Goal: Information Seeking & Learning: Learn about a topic

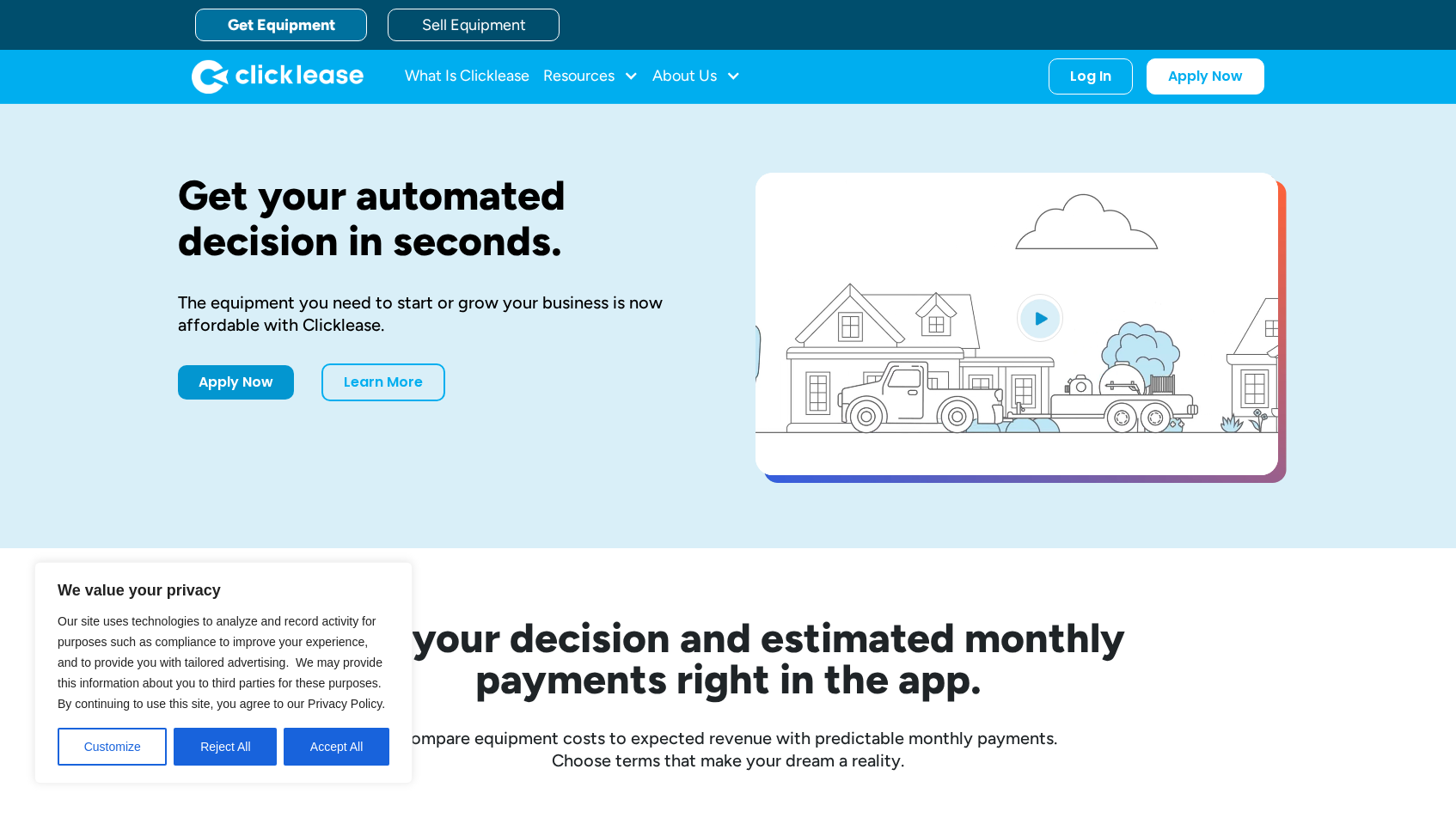
click at [235, 753] on button "Reject All" at bounding box center [226, 747] width 103 height 37
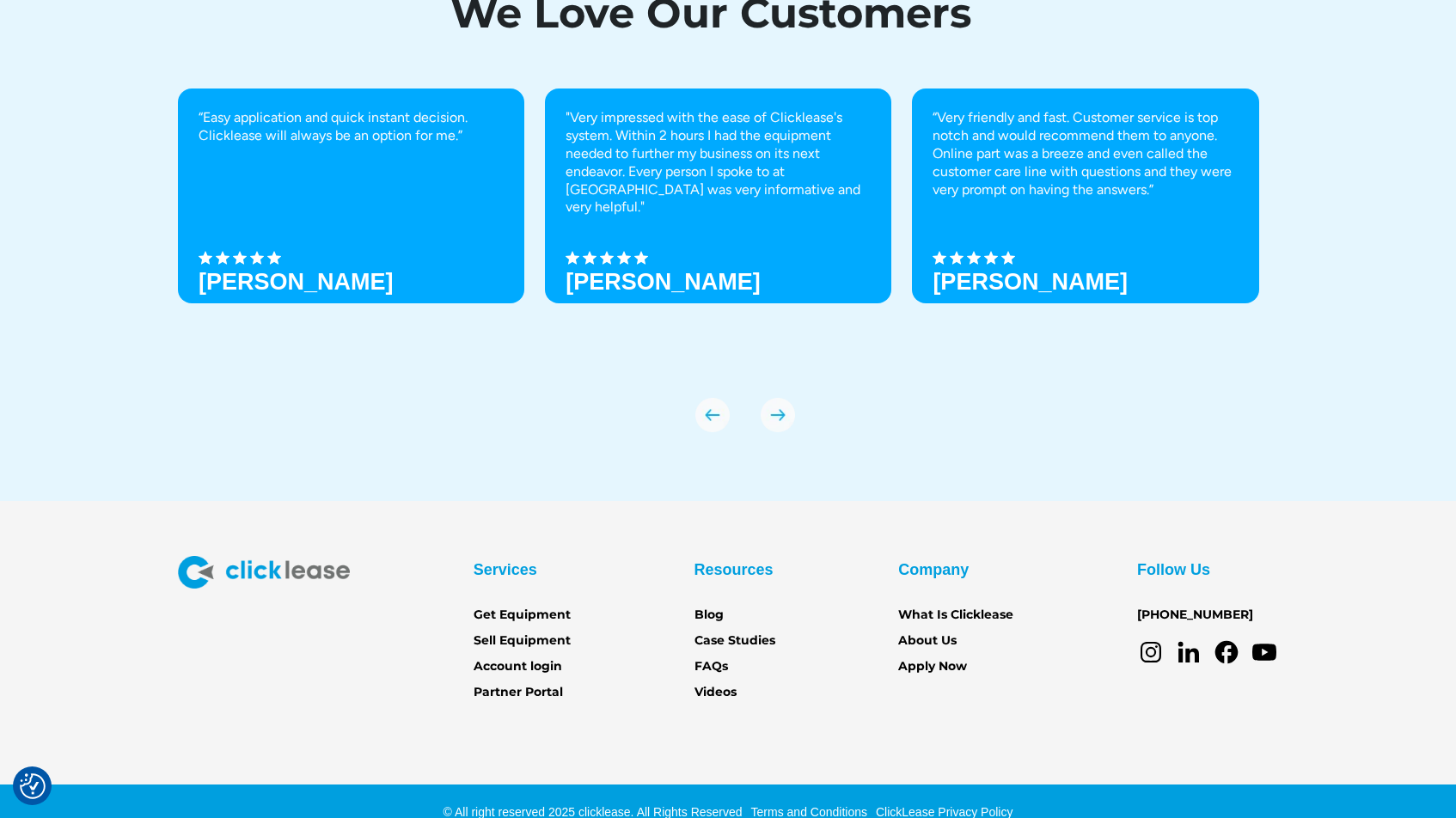
scroll to position [5897, 0]
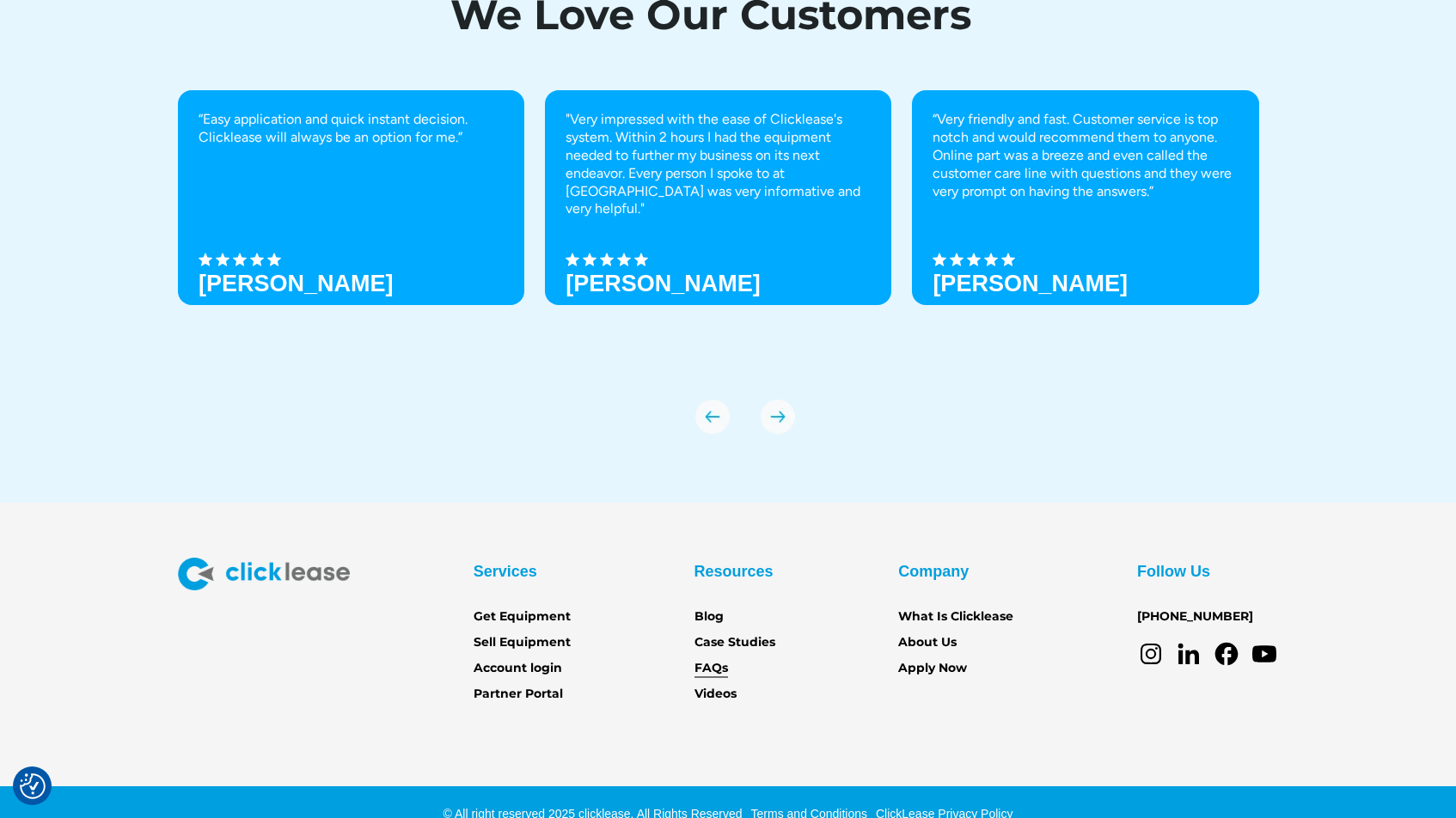
click at [720, 669] on link "FAQs" at bounding box center [712, 668] width 34 height 19
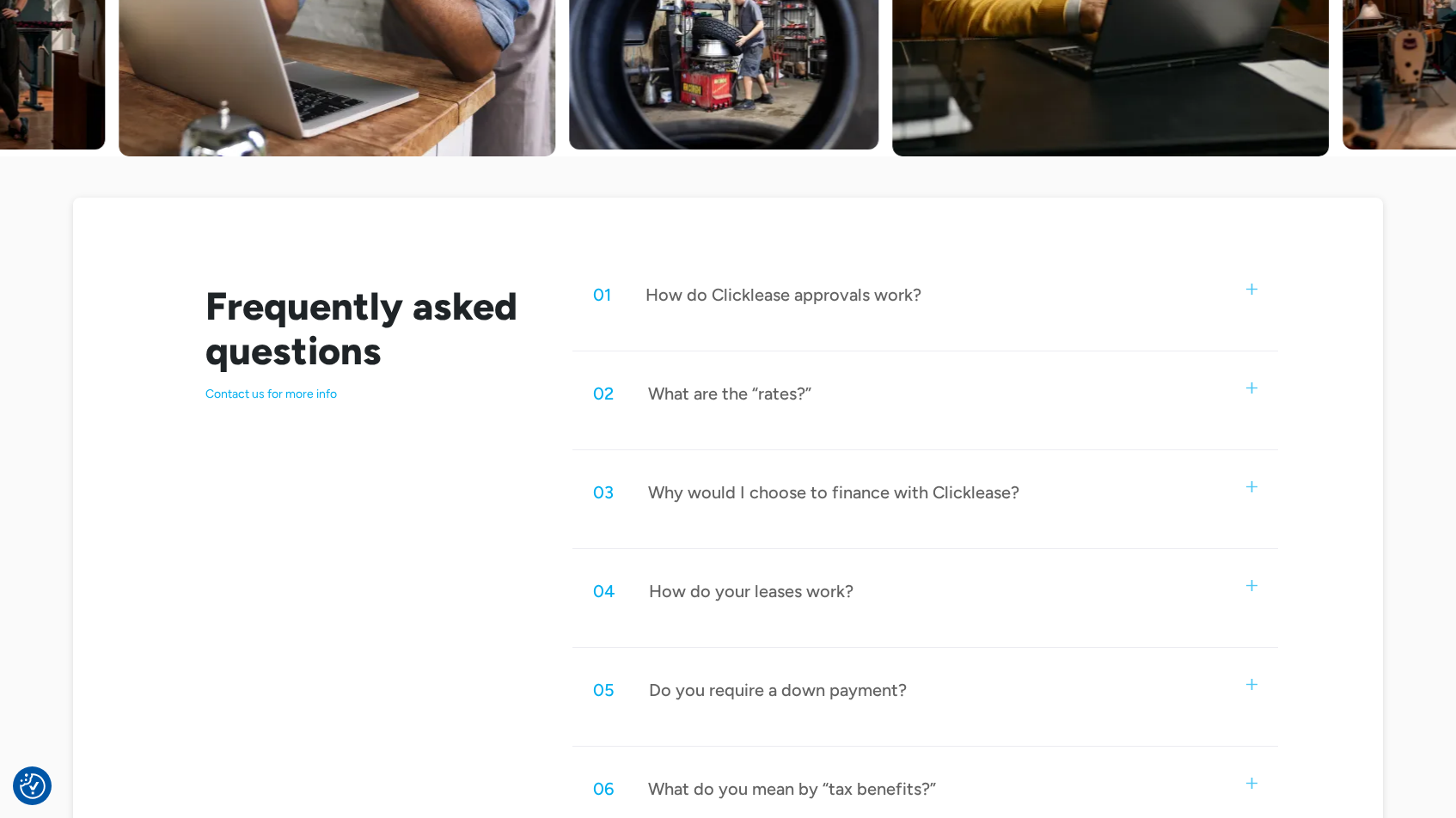
scroll to position [679, 0]
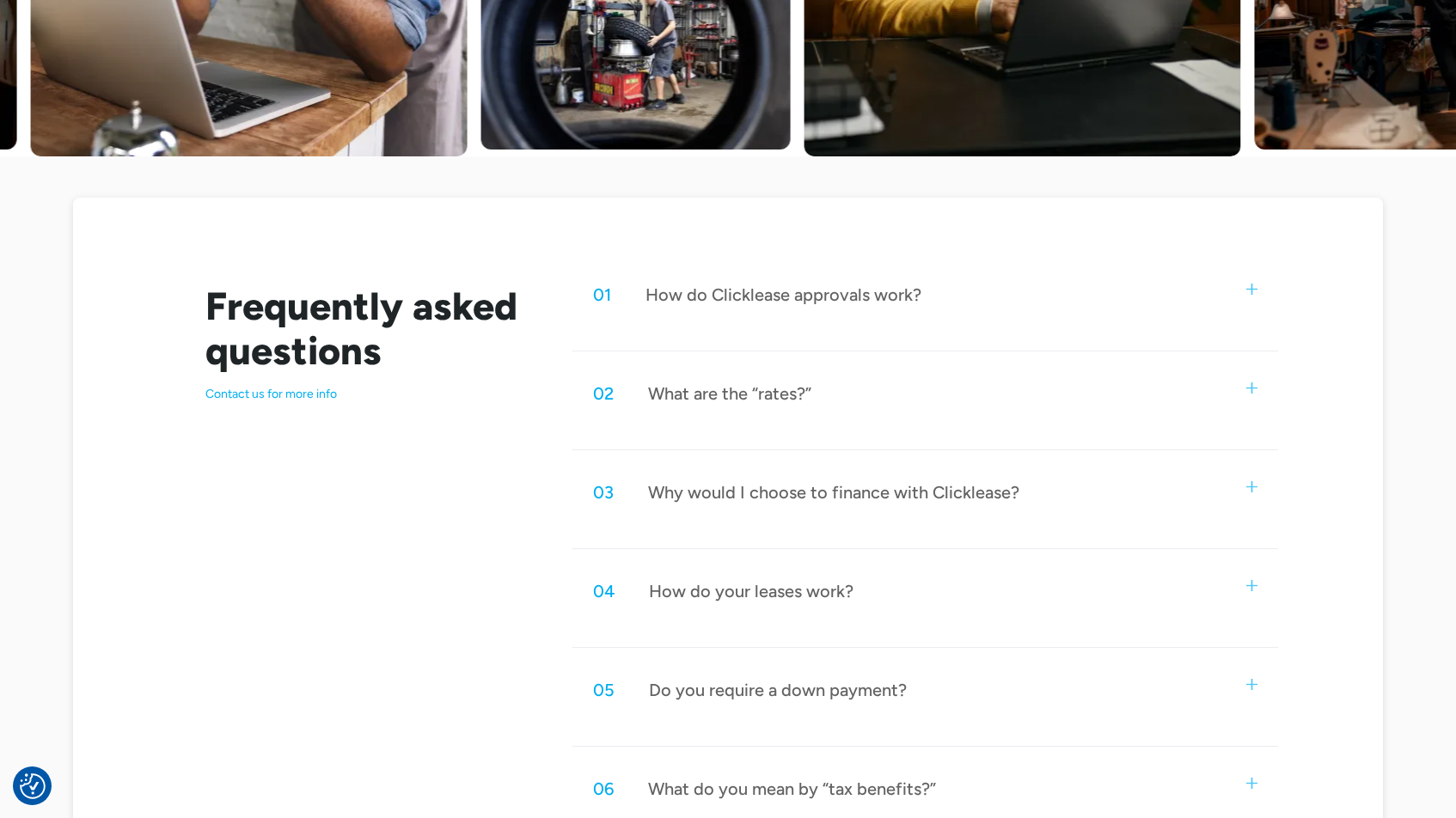
click at [687, 398] on div "What are the “rates?”" at bounding box center [729, 393] width 163 height 22
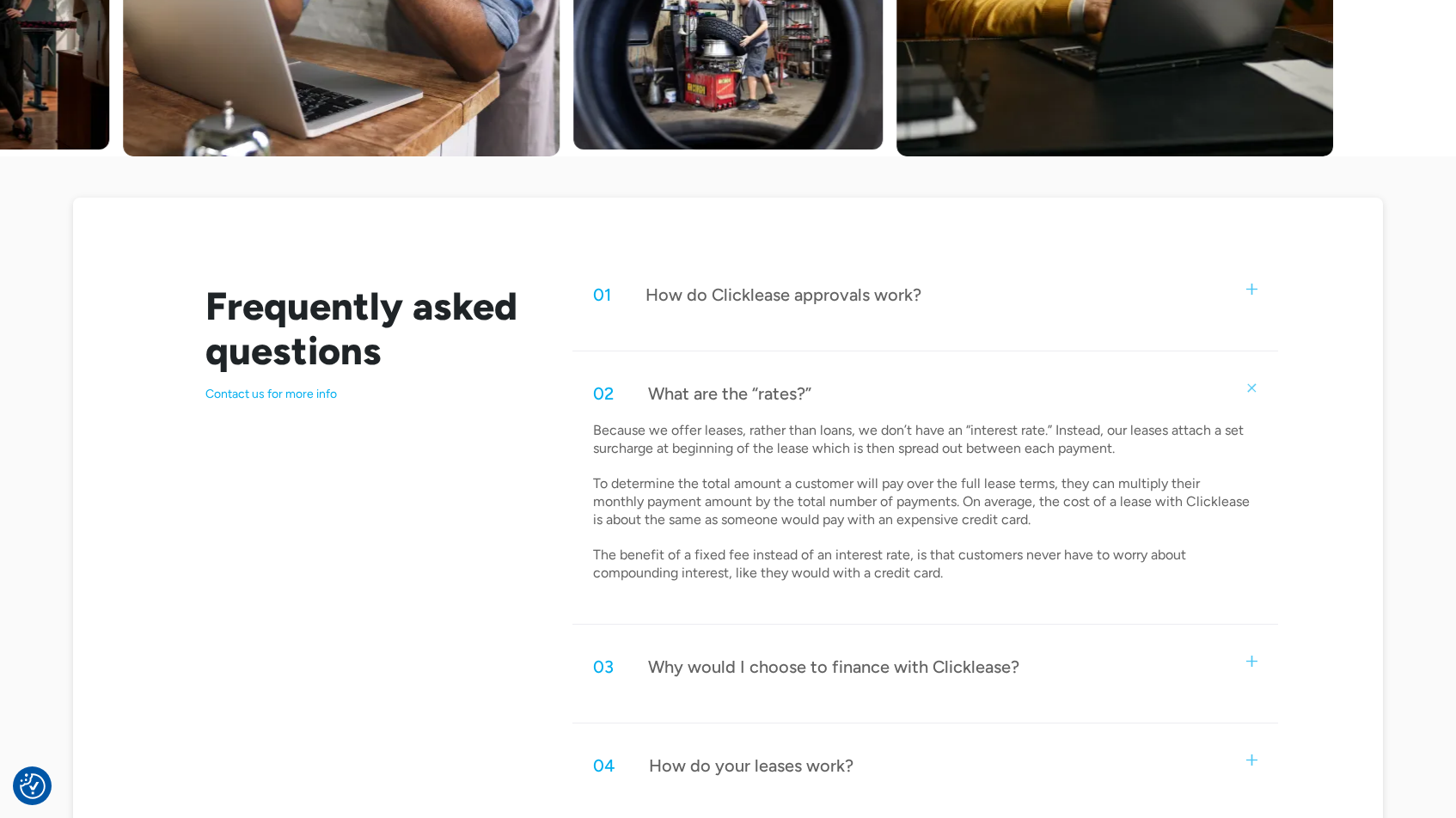
drag, startPoint x: 631, startPoint y: 481, endPoint x: 604, endPoint y: 435, distance: 53.3
click at [625, 471] on p "Because we offer leases, rather than loans, we don’t have an “interest rate.” I…" at bounding box center [923, 502] width 660 height 161
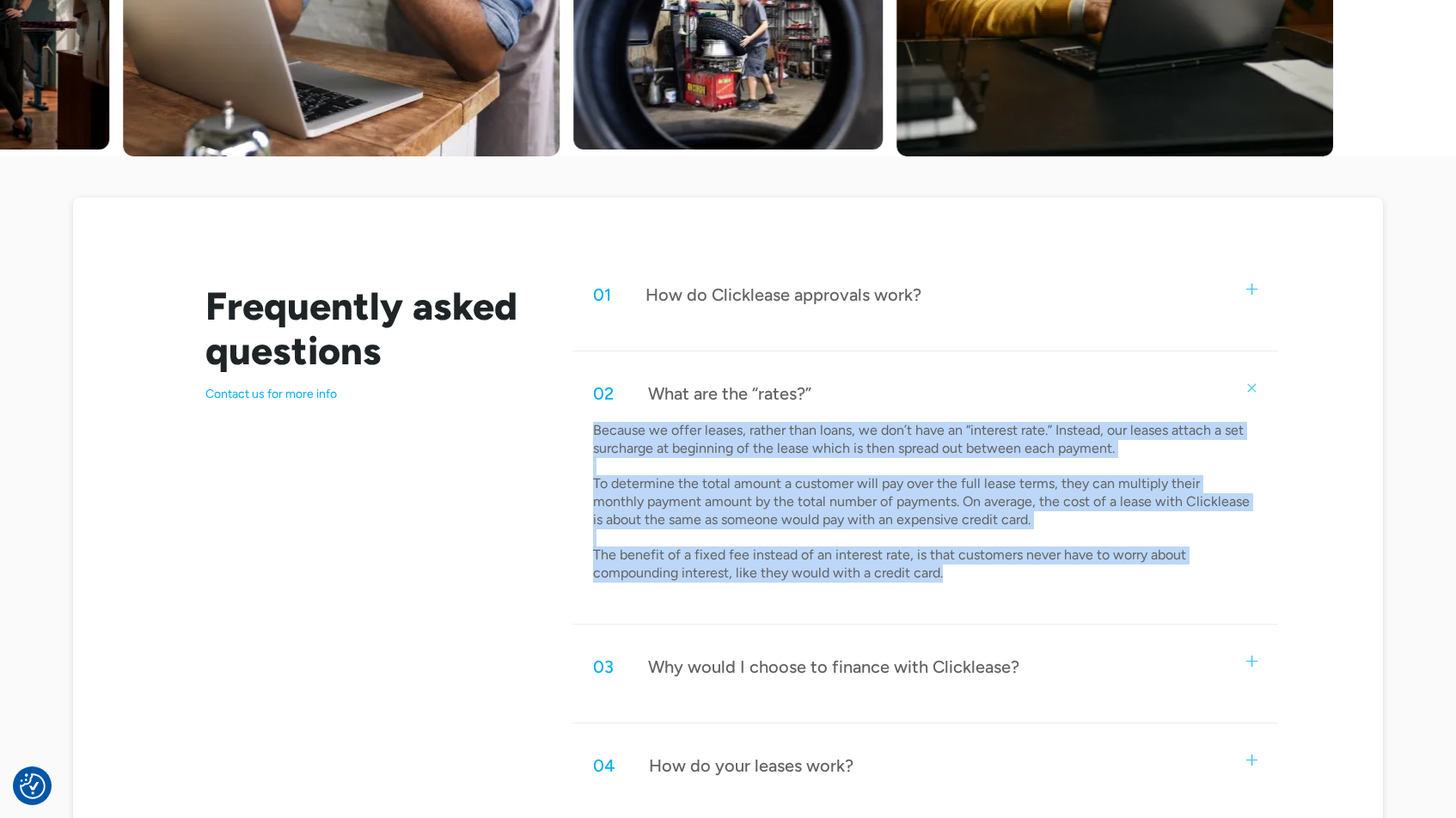
drag, startPoint x: 593, startPoint y: 427, endPoint x: 959, endPoint y: 565, distance: 391.2
click at [959, 565] on p "Because we offer leases, rather than loans, we don’t have an “interest rate.” I…" at bounding box center [923, 502] width 660 height 161
copy p "Because we offer leases, rather than loans, we don’t have an “interest rate.” I…"
